Goal: Task Accomplishment & Management: Use online tool/utility

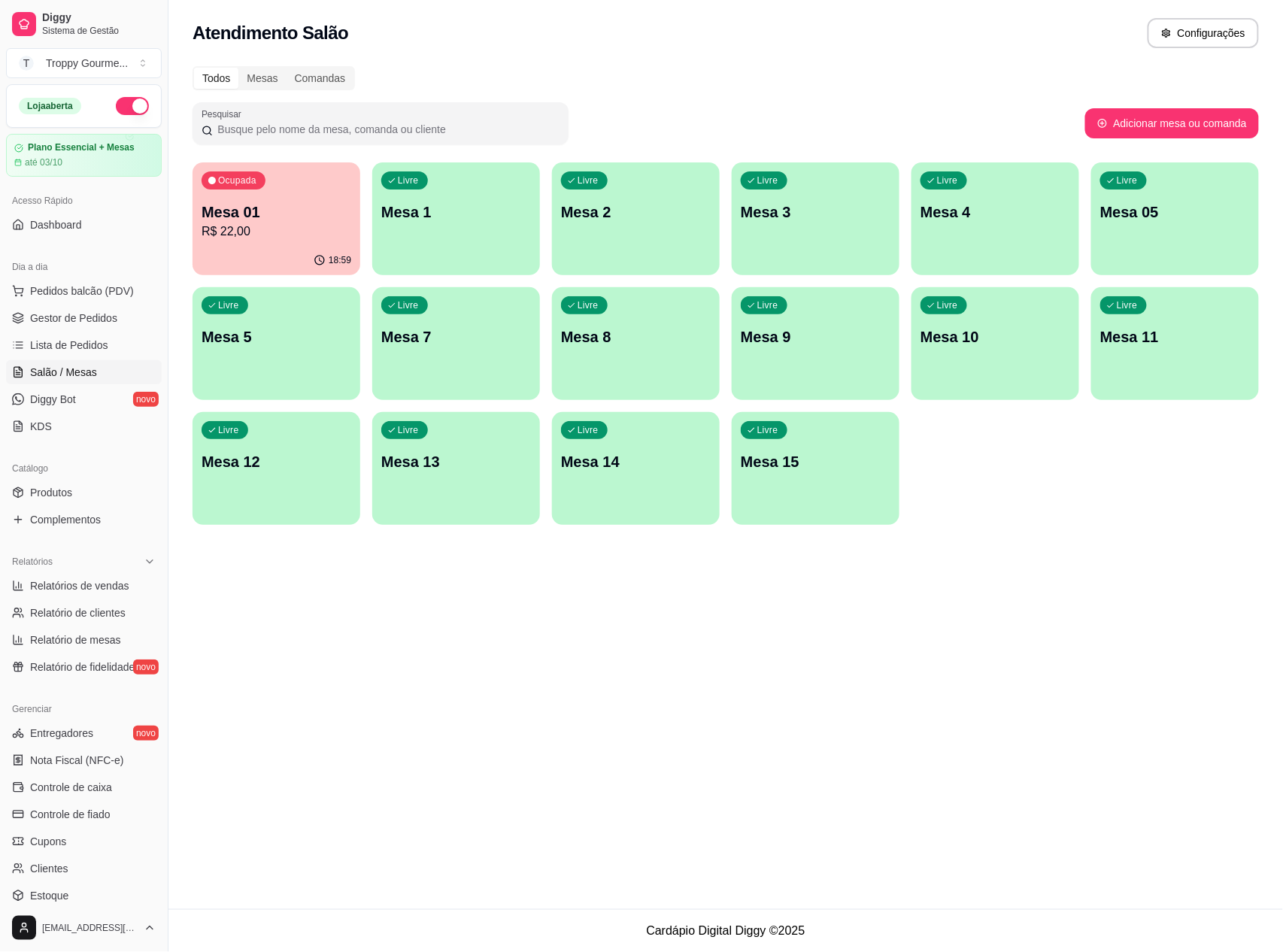
click at [386, 221] on p "Mesa 1" at bounding box center [456, 212] width 149 height 21
click at [299, 212] on p "Mesa 01" at bounding box center [276, 212] width 149 height 21
click at [600, 220] on p "Mesa 2" at bounding box center [635, 212] width 145 height 20
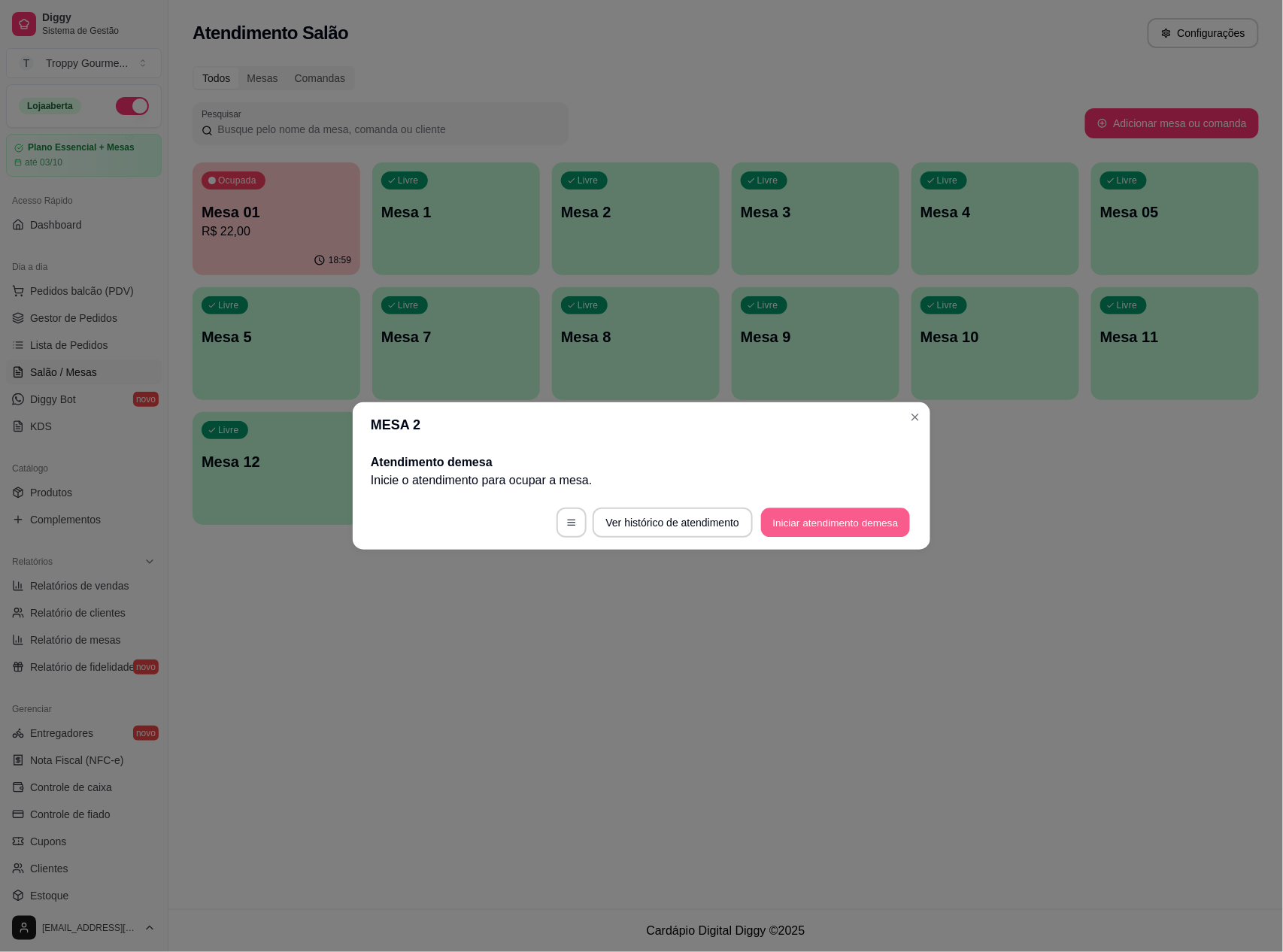
click at [858, 528] on button "Iniciar atendimento de mesa" at bounding box center [835, 523] width 149 height 29
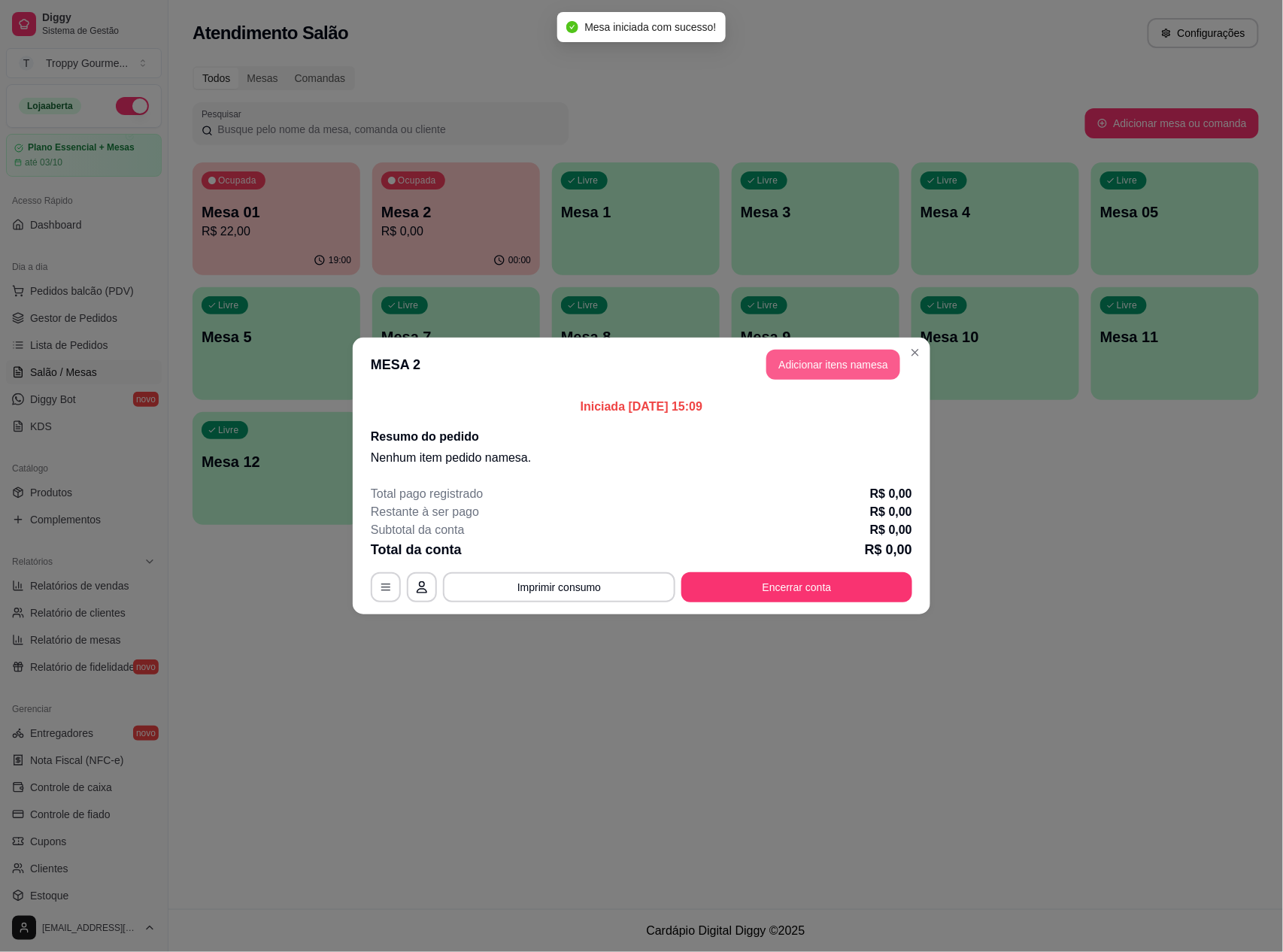
click at [827, 368] on button "Adicionar itens na mesa" at bounding box center [833, 364] width 133 height 30
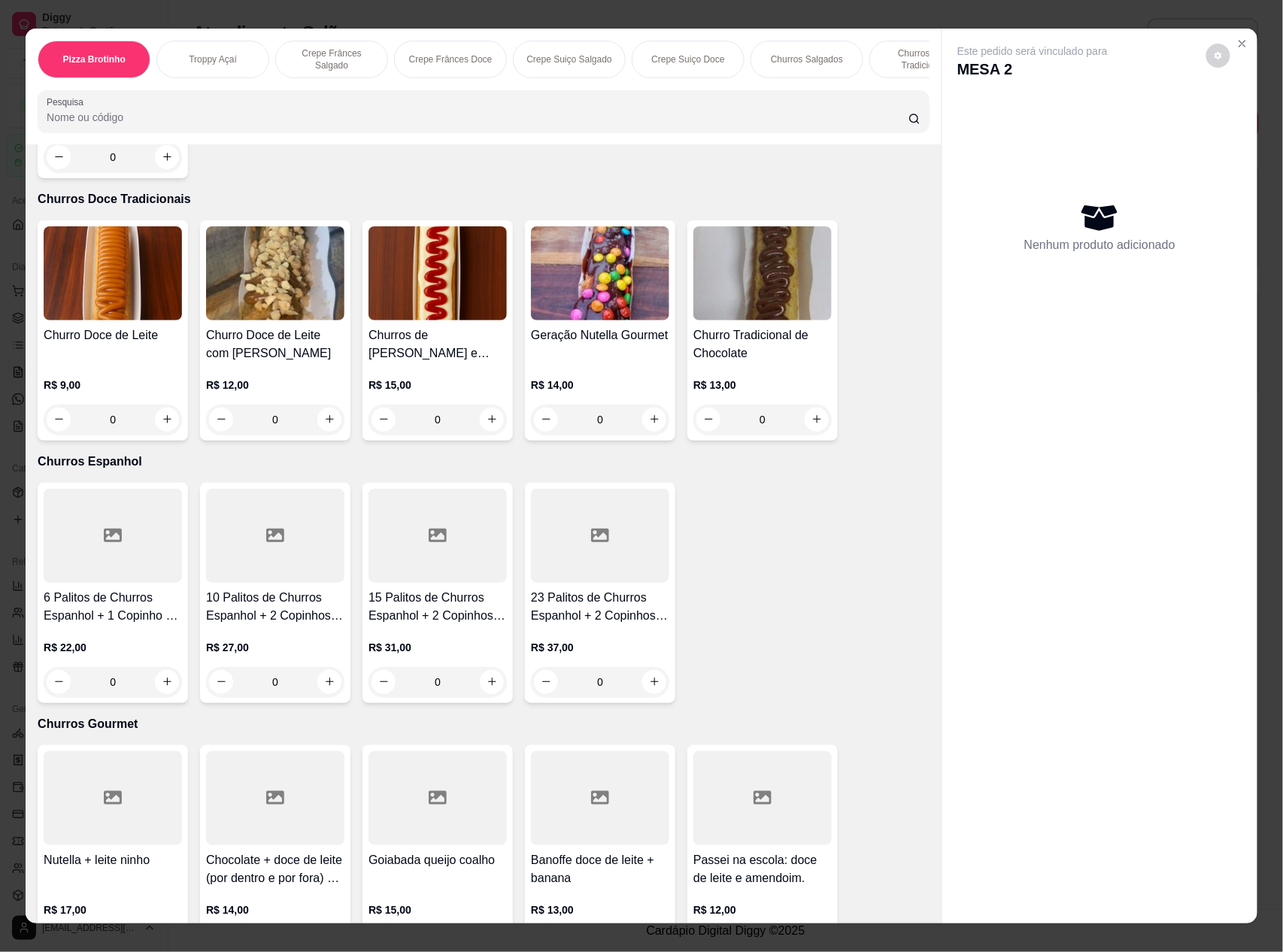
scroll to position [2406, 0]
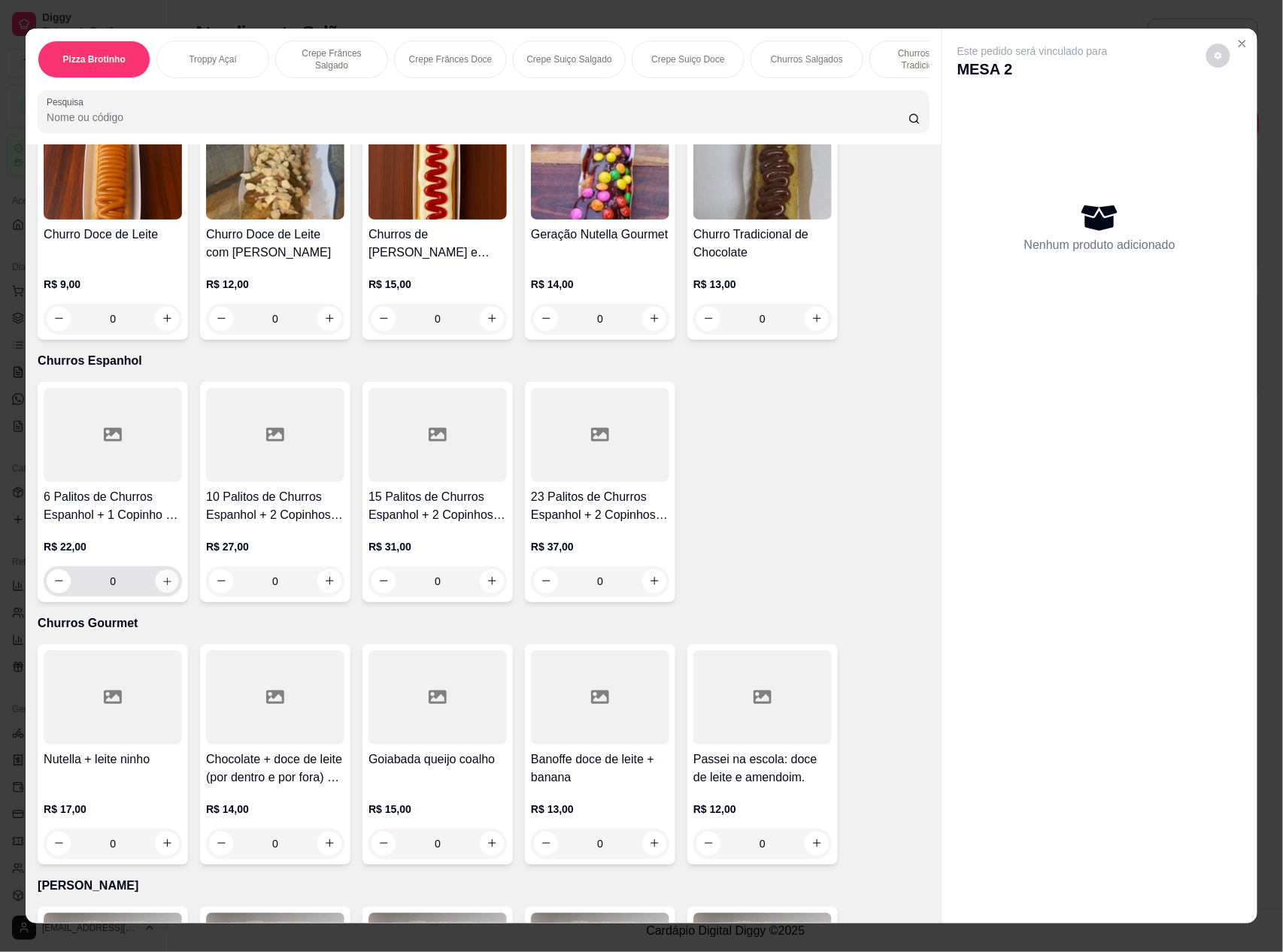
click at [163, 578] on icon "increase-product-quantity" at bounding box center [167, 581] width 11 height 11
type input "1"
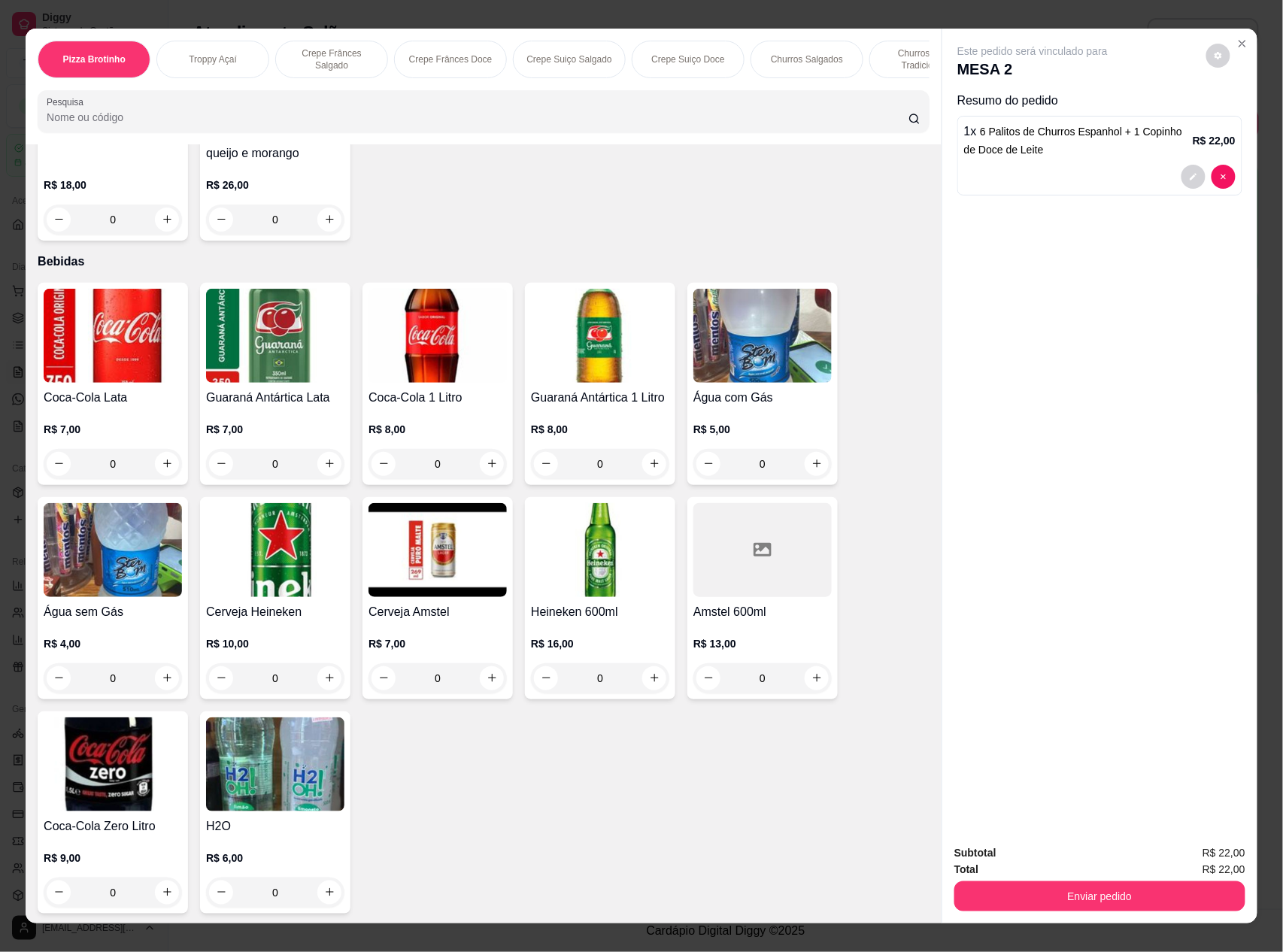
scroll to position [19, 0]
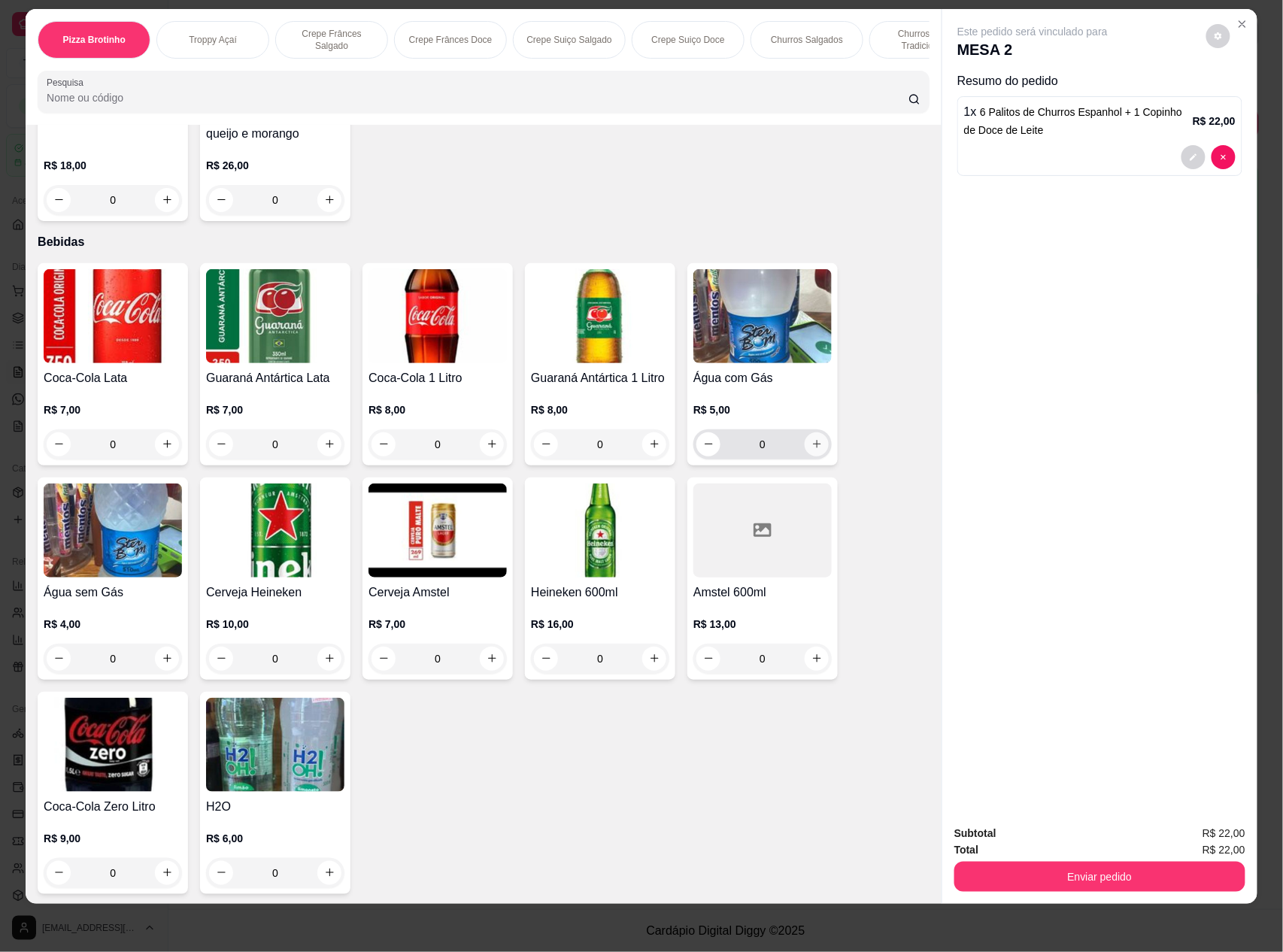
click at [816, 448] on button "increase-product-quantity" at bounding box center [816, 444] width 24 height 24
type input "1"
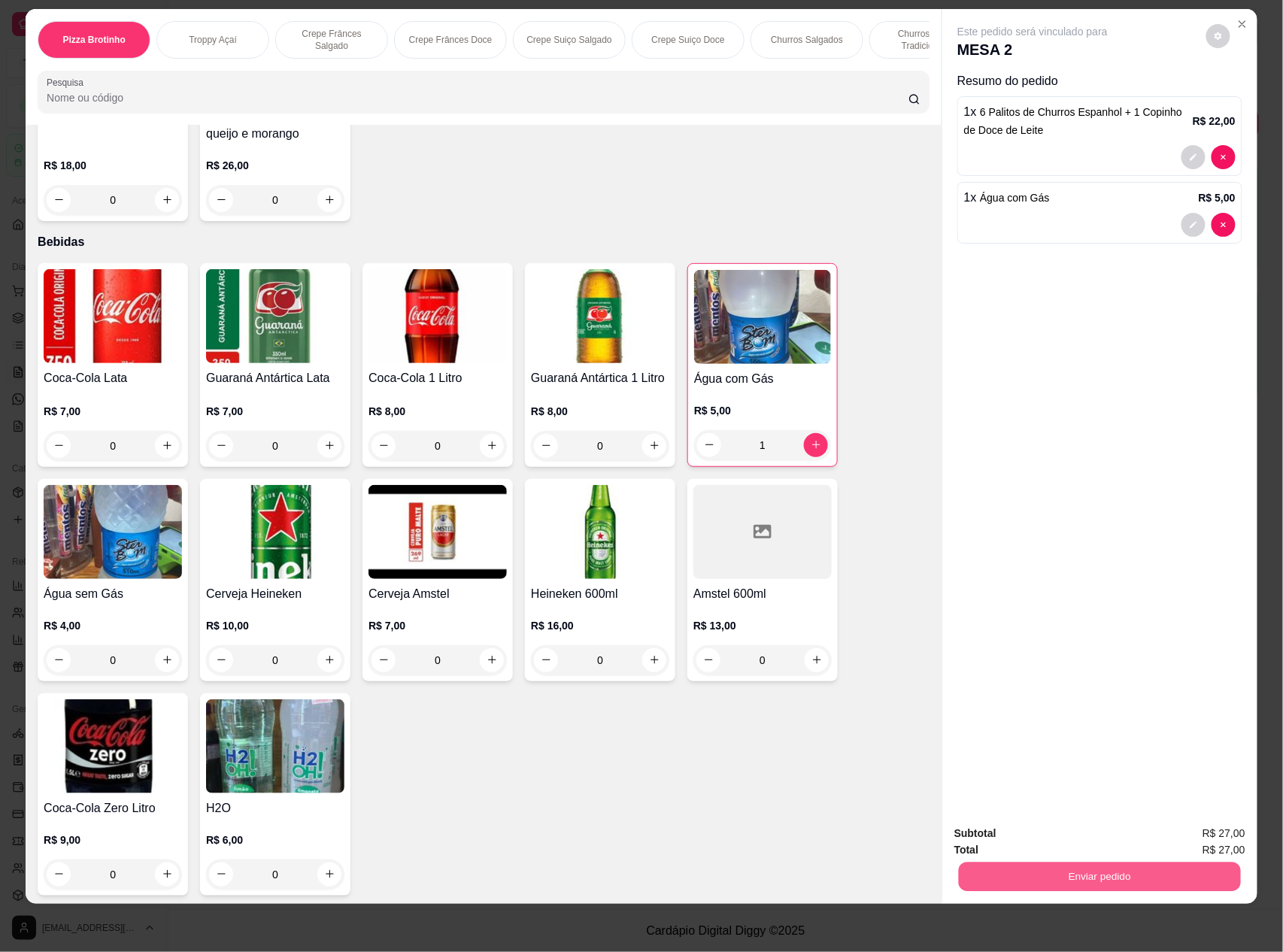
click at [1051, 884] on button "Enviar pedido" at bounding box center [1099, 876] width 282 height 29
click at [1005, 832] on button "Não registrar e enviar pedido" at bounding box center [1048, 840] width 156 height 29
